Goal: Task Accomplishment & Management: Manage account settings

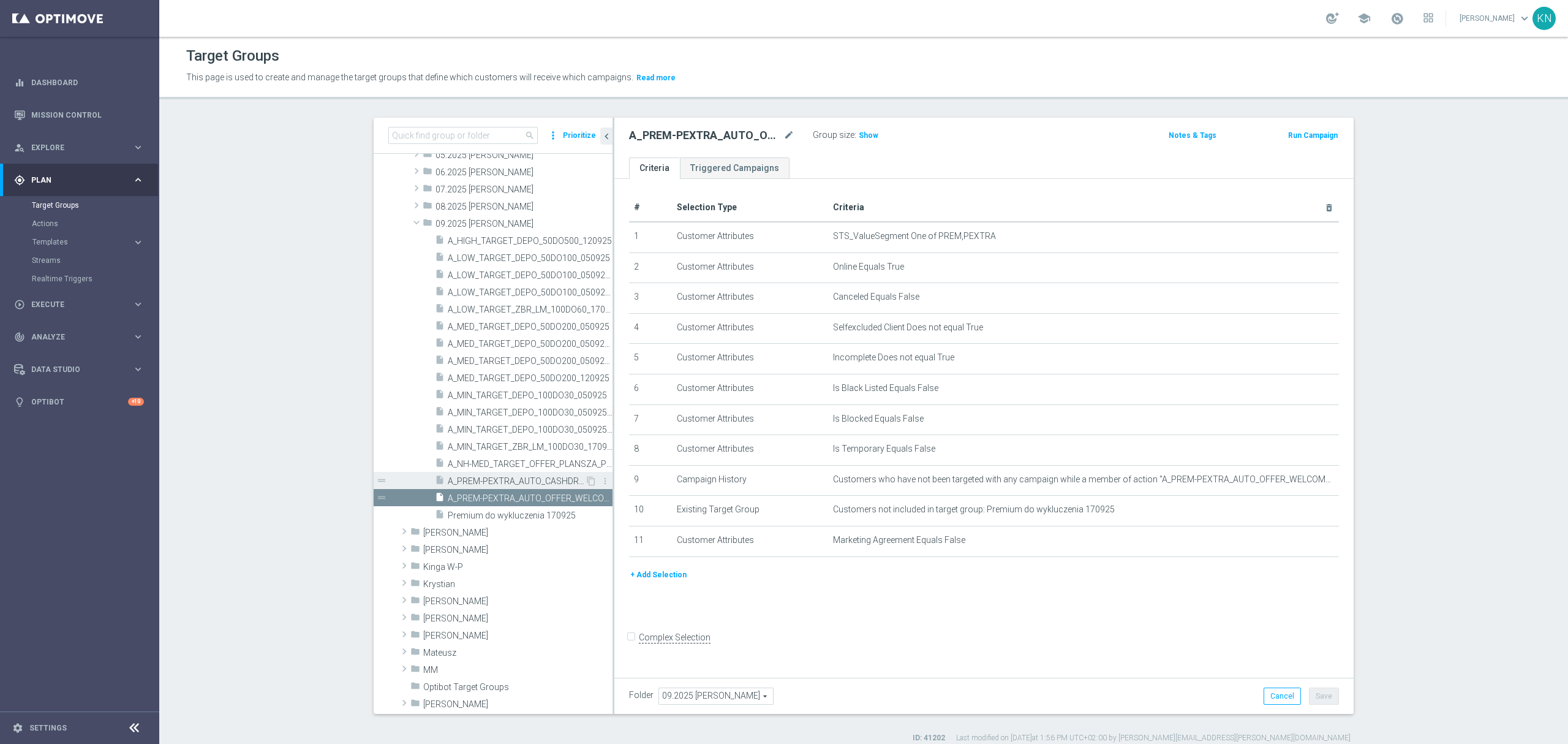
click at [497, 481] on span "A_PREM-PEXTRA_AUTO_CASHDROP_WELCOME_PW_MRKT_WEEKLY" at bounding box center [515, 481] width 137 height 10
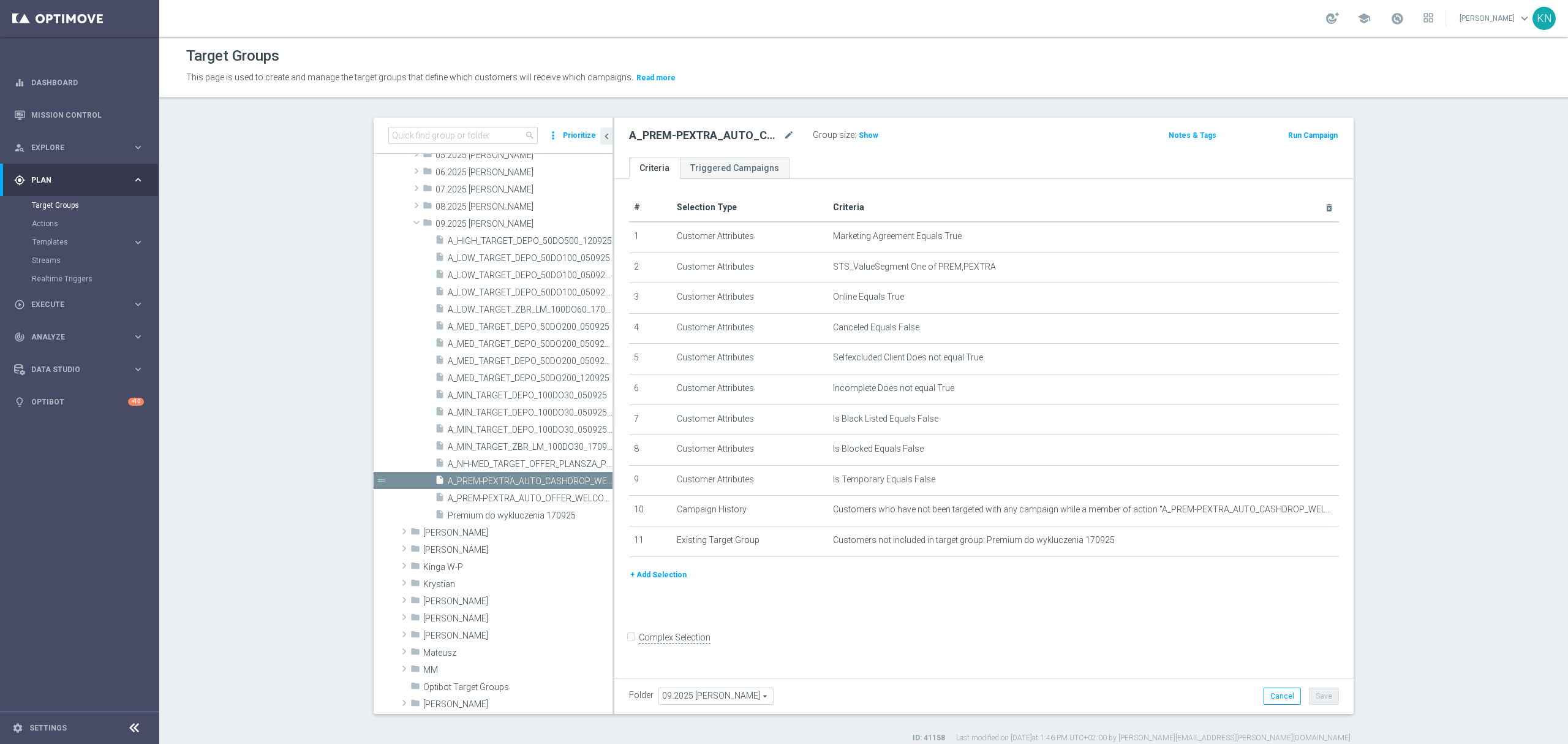
drag, startPoint x: 513, startPoint y: 498, endPoint x: 956, endPoint y: 256, distance: 504.8
click at [513, 498] on span "A_PREM-PEXTRA_AUTO_OFFER_WELCOME_PW_BEZ_MRKT_WEEKLY" at bounding box center [529, 499] width 164 height 10
